Goal: Task Accomplishment & Management: Manage account settings

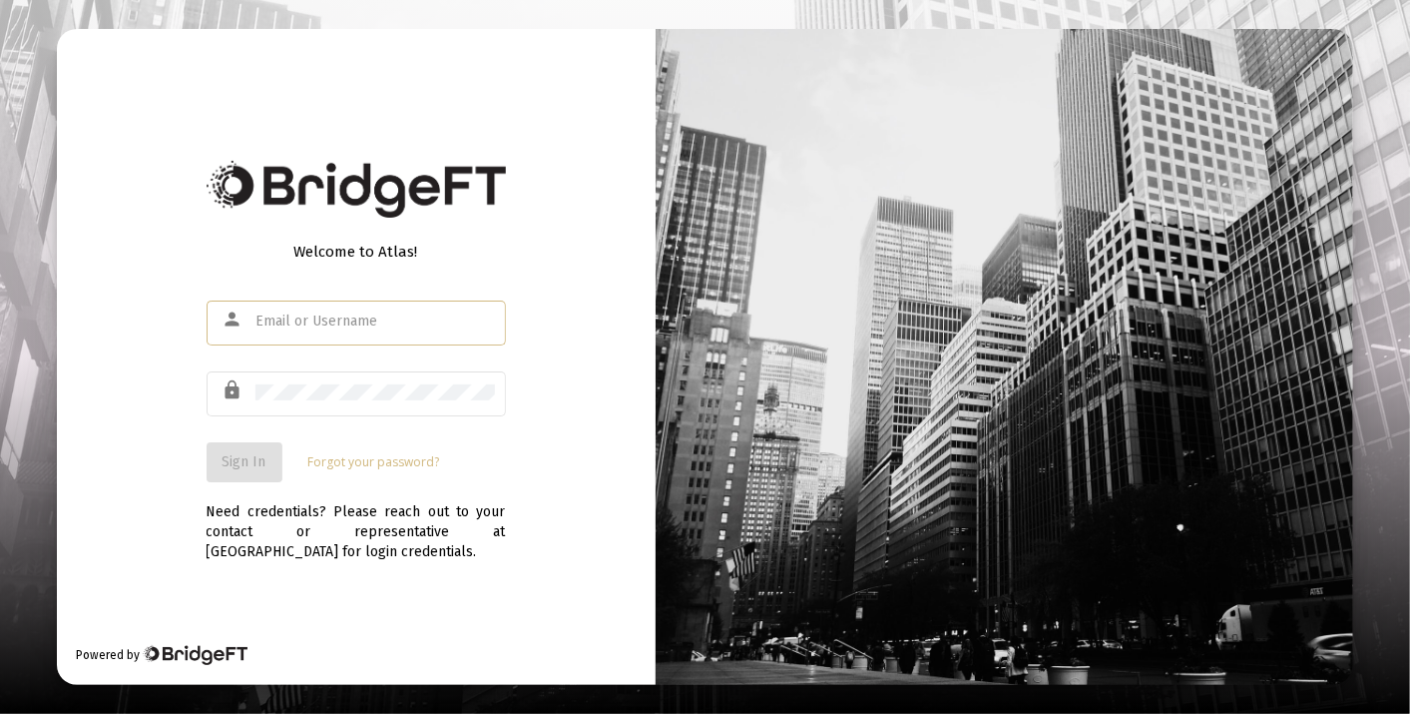
click at [328, 320] on input "text" at bounding box center [375, 321] width 240 height 16
type input "[PERSON_NAME][EMAIL_ADDRESS][DOMAIN_NAME]"
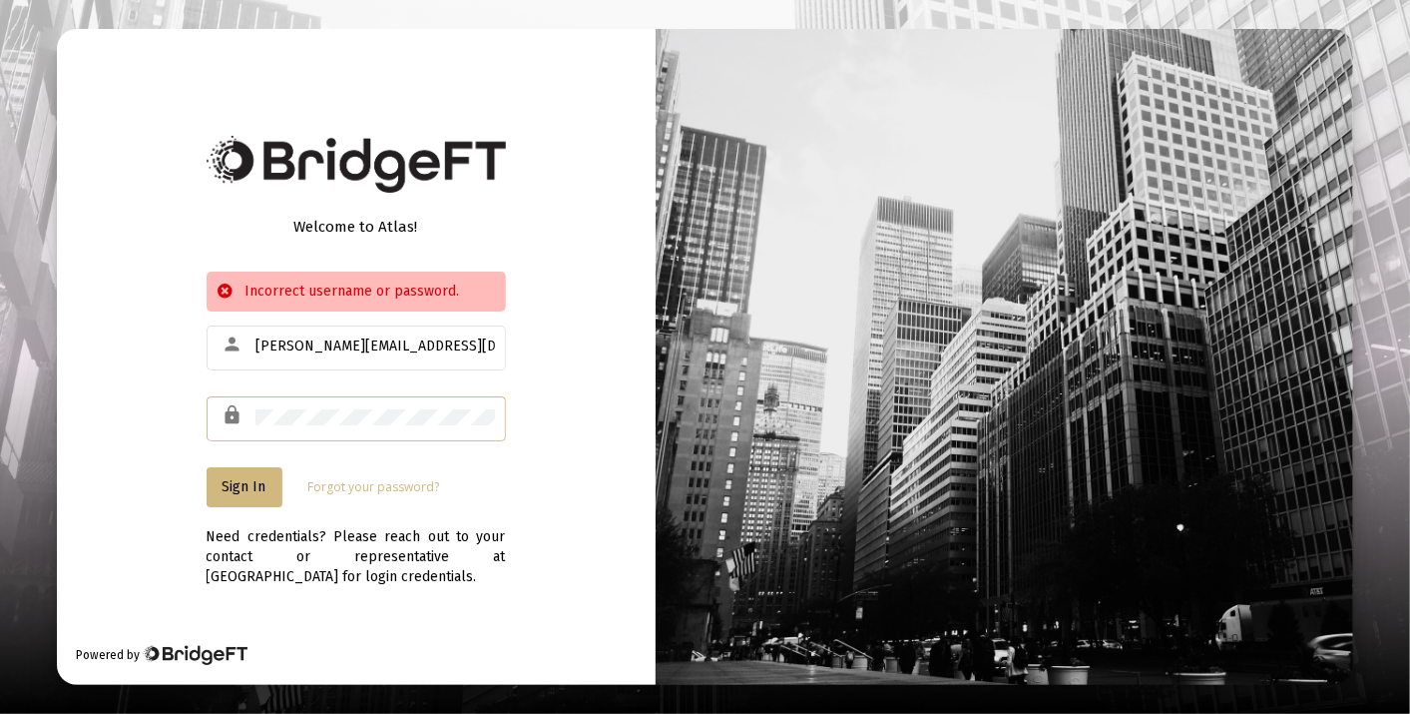
click at [0, 396] on html "Welcome to Atlas! Incorrect username or password. person [PERSON_NAME][EMAIL_AD…" at bounding box center [705, 357] width 1410 height 714
click at [334, 398] on div at bounding box center [375, 416] width 240 height 49
click at [375, 471] on div "Sign In Forgot your password?" at bounding box center [356, 487] width 299 height 40
click at [380, 490] on link "Forgot your password?" at bounding box center [374, 487] width 132 height 20
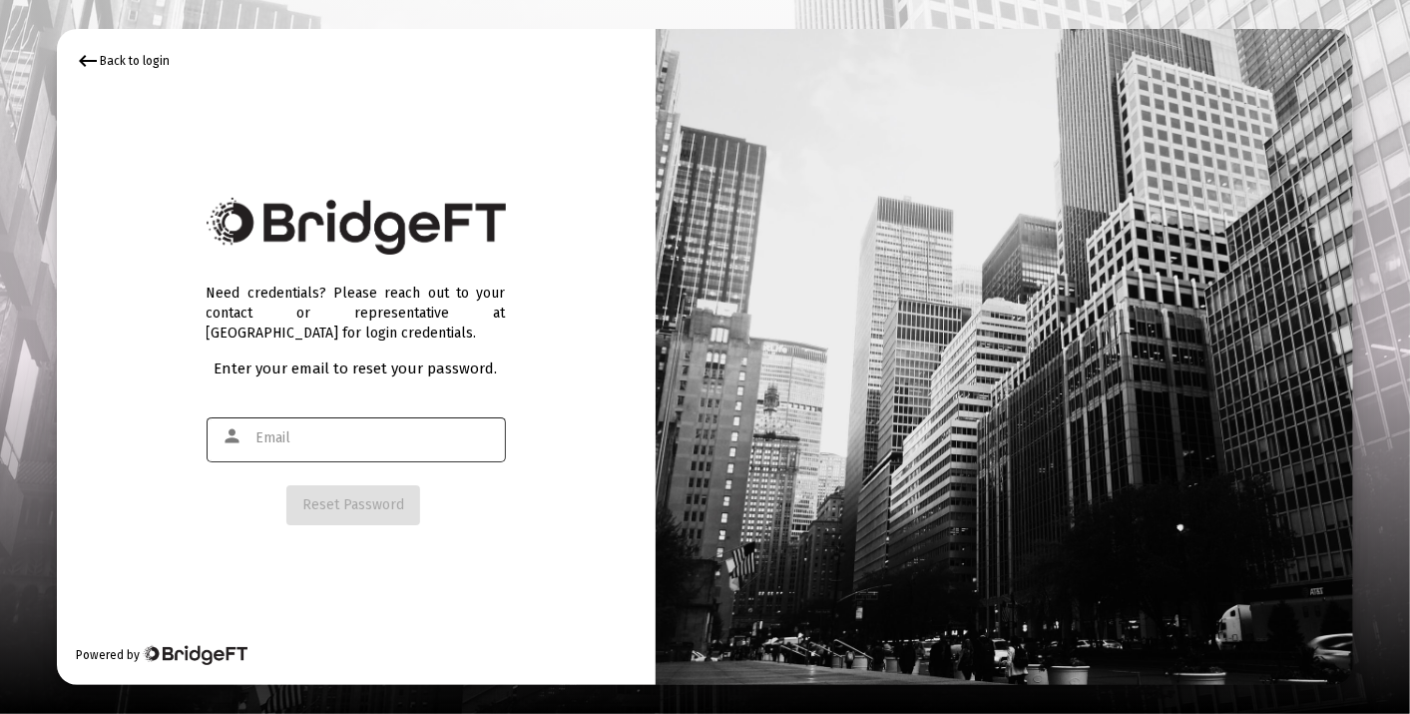
click at [336, 428] on div at bounding box center [375, 437] width 240 height 49
click at [337, 441] on input "text" at bounding box center [375, 438] width 240 height 16
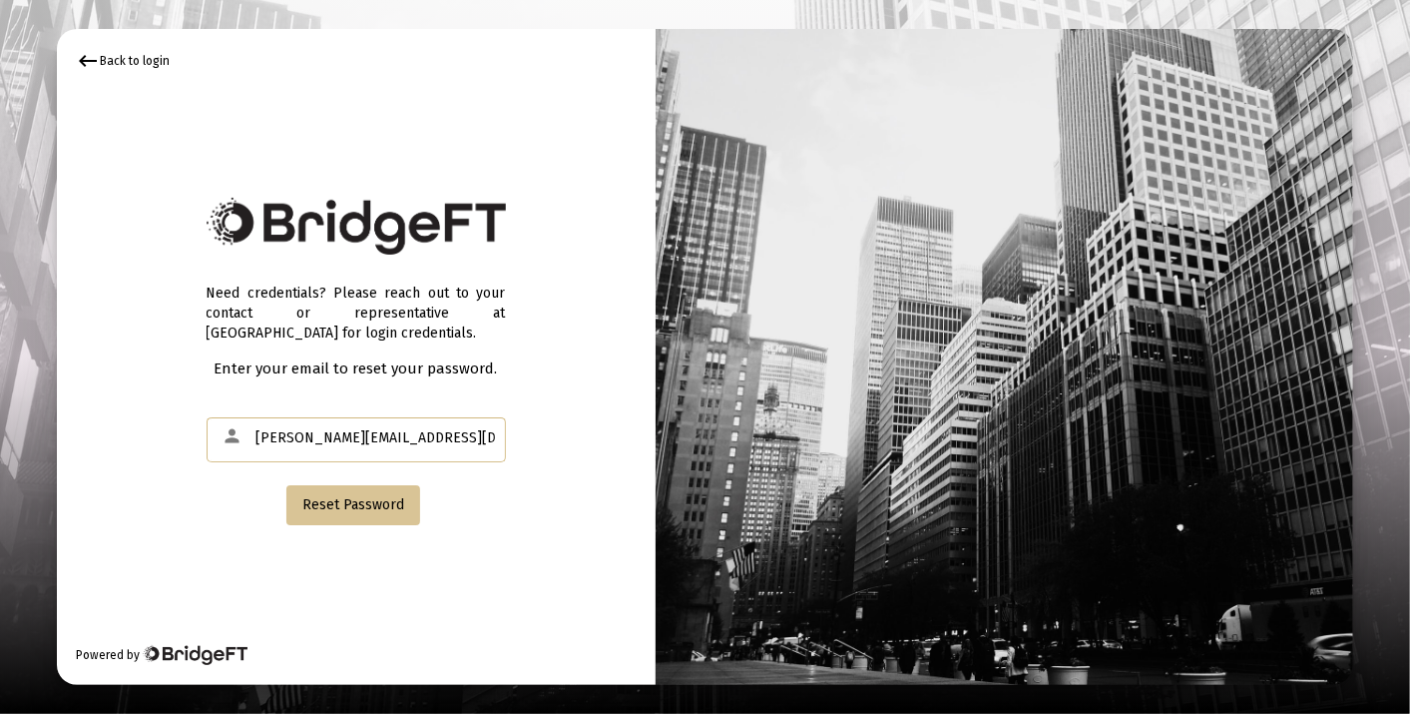
type input "[PERSON_NAME][EMAIL_ADDRESS][DOMAIN_NAME]"
click at [377, 499] on span "Reset Password" at bounding box center [353, 504] width 102 height 17
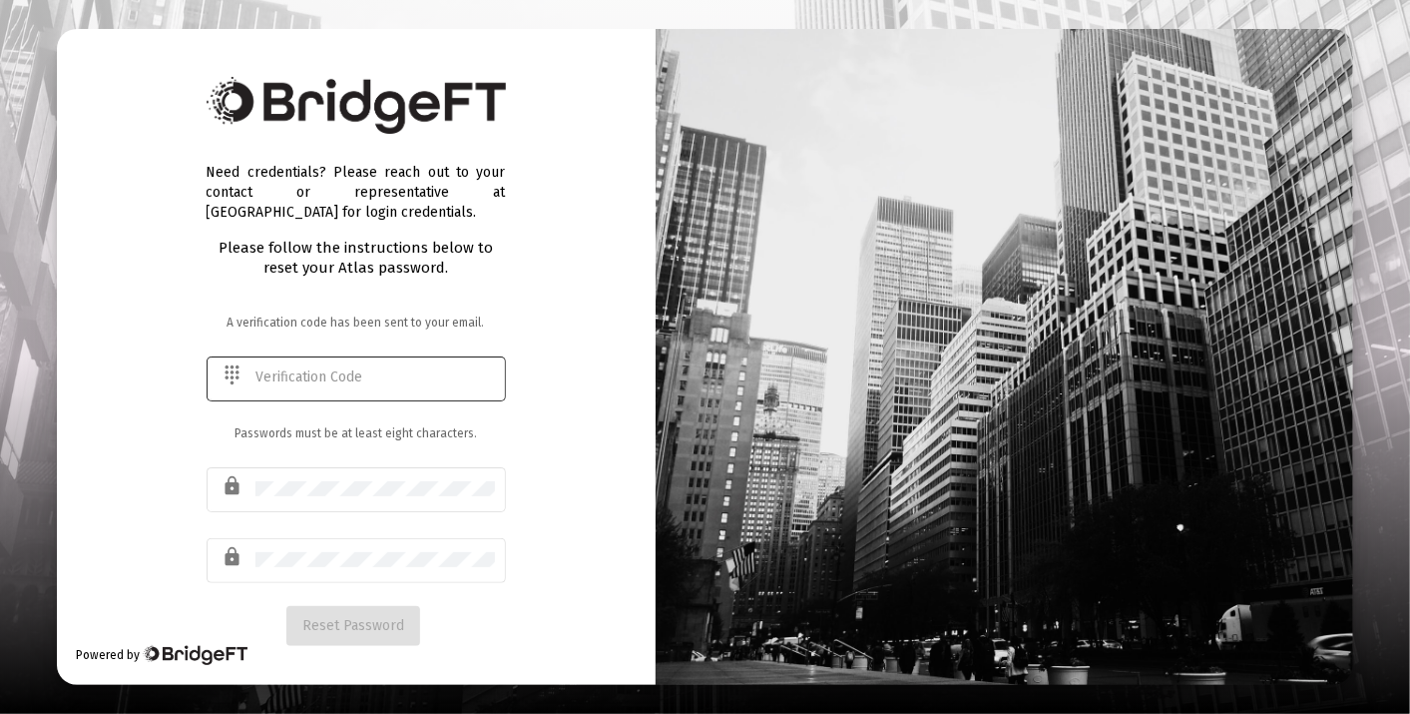
click at [408, 381] on input "text" at bounding box center [375, 377] width 240 height 16
paste input "919950"
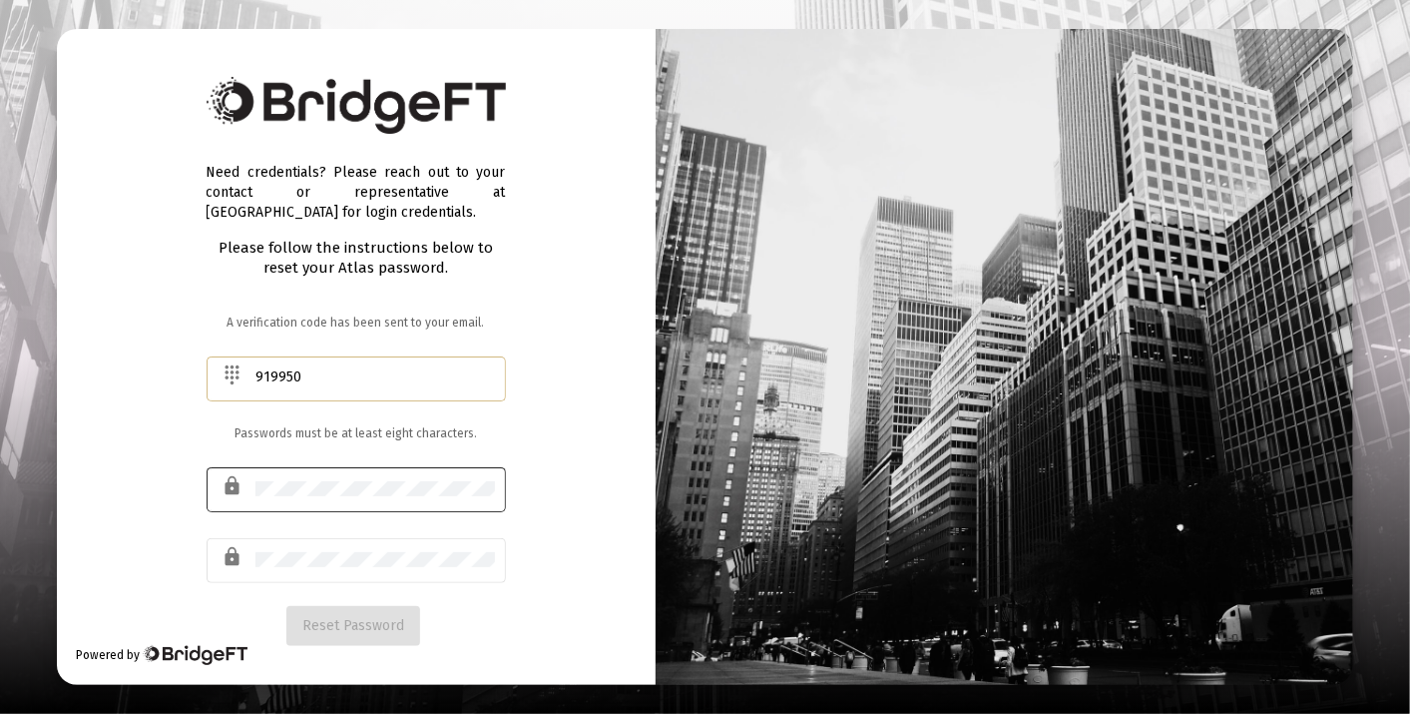
type input "919950"
click at [373, 502] on div at bounding box center [375, 487] width 240 height 49
click at [327, 548] on div at bounding box center [375, 559] width 240 height 49
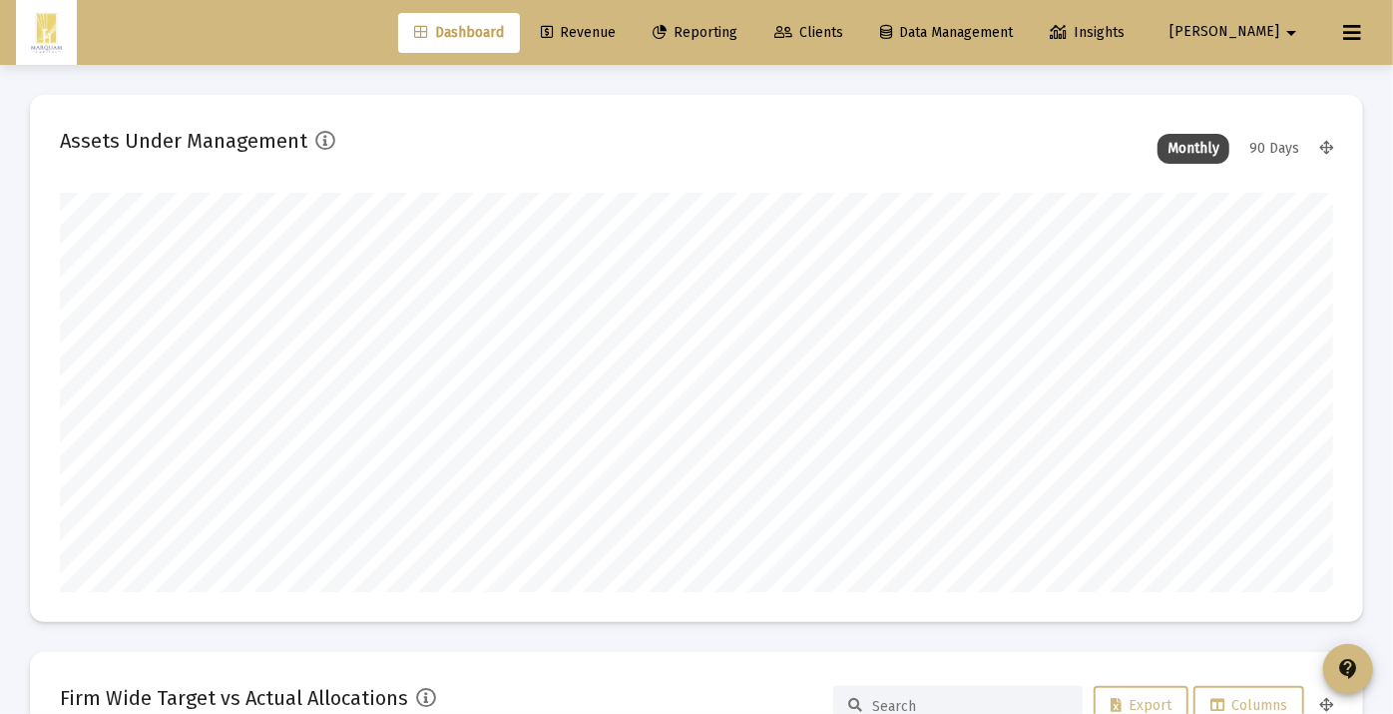
scroll to position [399, 1273]
type input "[DATE]"
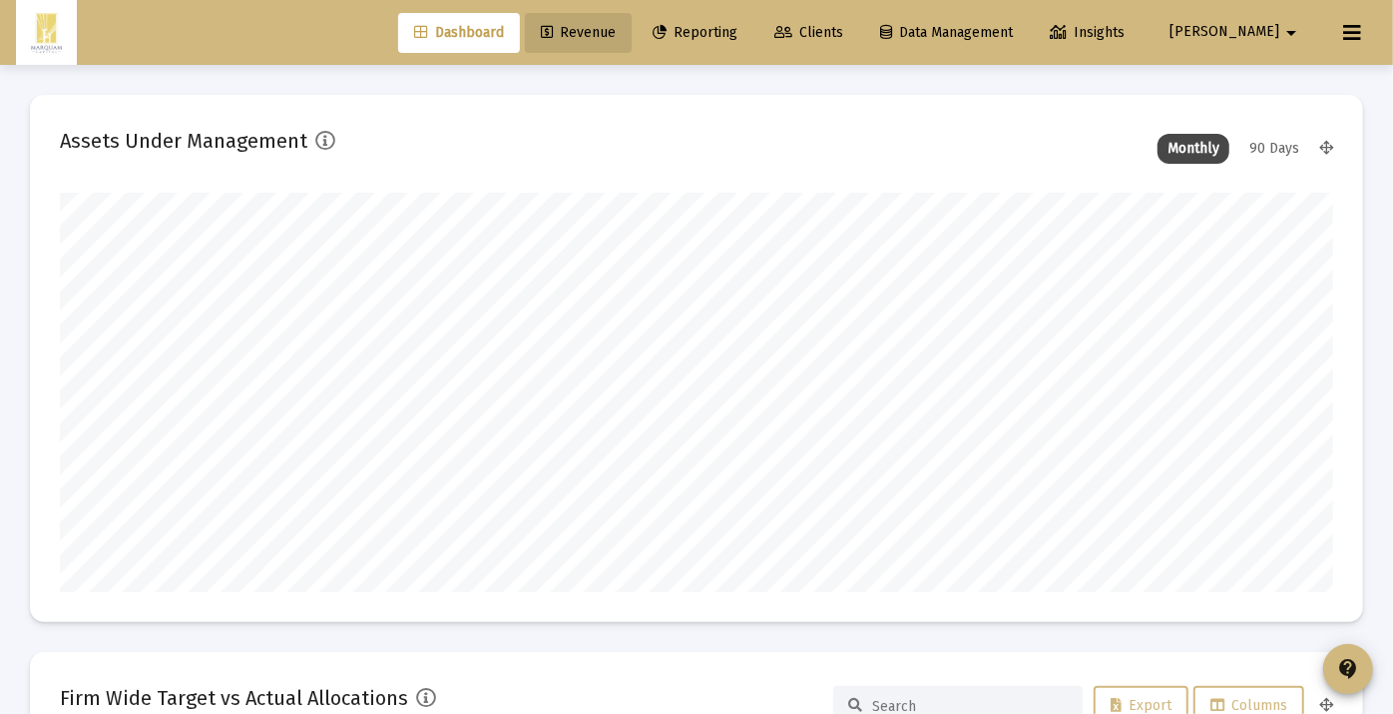
click at [616, 24] on span "Revenue" at bounding box center [578, 32] width 75 height 17
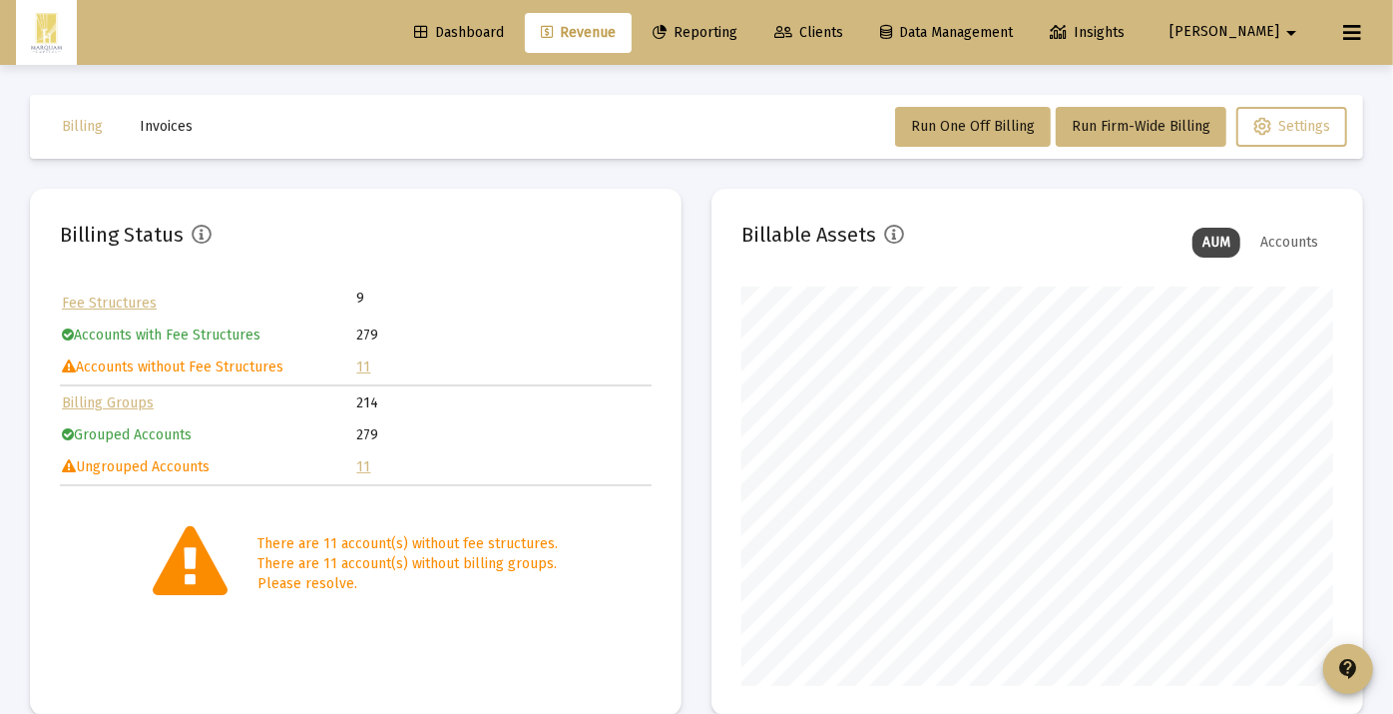
scroll to position [399, 592]
